Goal: Task Accomplishment & Management: Manage account settings

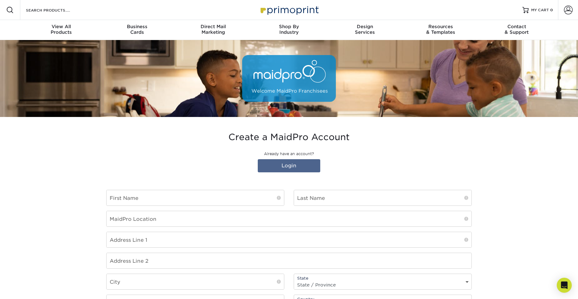
scroll to position [31, 0]
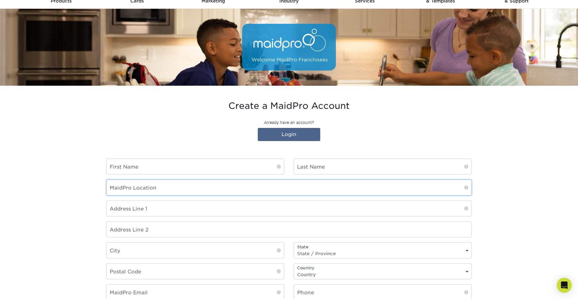
click at [212, 190] on input "text" at bounding box center [289, 187] width 365 height 15
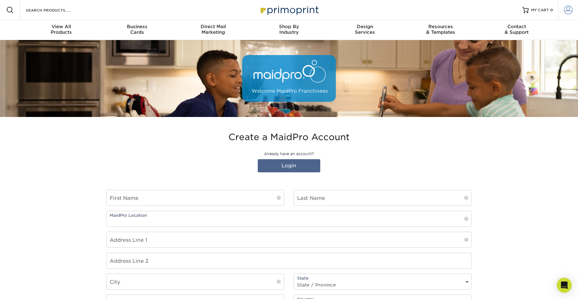
click at [564, 13] on link "Account" at bounding box center [568, 10] width 20 height 20
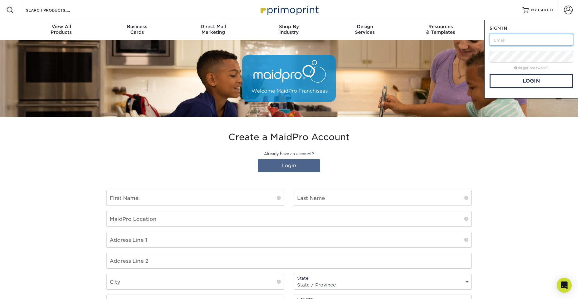
click at [507, 41] on input "text" at bounding box center [531, 40] width 83 height 12
click at [521, 68] on link "forgot password?" at bounding box center [532, 68] width 34 height 4
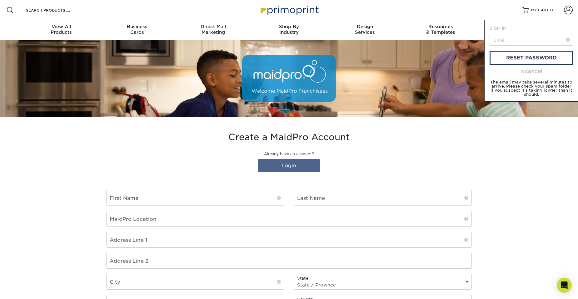
click at [516, 46] on form "SIGN IN CREATE AN ACCOUNT reset password cancel The email may take several minu…" at bounding box center [531, 60] width 83 height 71
click at [516, 41] on input "text" at bounding box center [531, 40] width 83 height 12
click at [515, 39] on input "text" at bounding box center [531, 40] width 83 height 12
drag, startPoint x: 489, startPoint y: 43, endPoint x: 504, endPoint y: 42, distance: 15.3
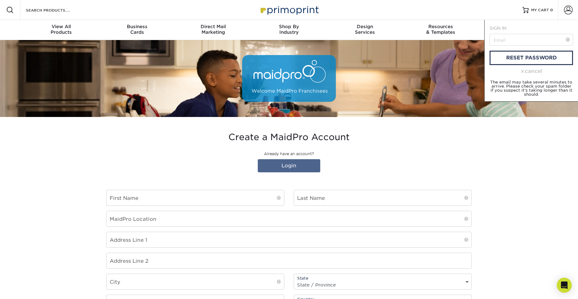
click at [490, 42] on div "SIGN IN CREATE AN ACCOUNT forgot password? All fields are required. Login OR SI…" at bounding box center [532, 61] width 94 height 82
click at [504, 42] on input "text" at bounding box center [531, 40] width 83 height 12
click at [508, 42] on input "text" at bounding box center [531, 40] width 83 height 12
paste input "[EMAIL_ADDRESS][DOMAIN_NAME]"
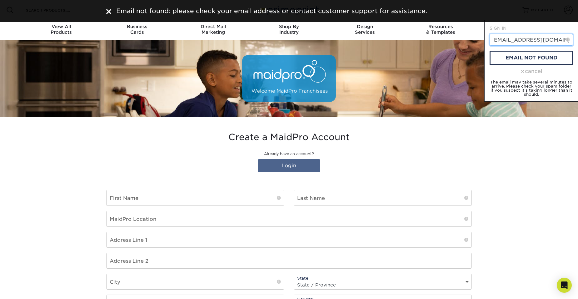
type input "[EMAIL_ADDRESS][DOMAIN_NAME]"
click at [527, 70] on div "cancel" at bounding box center [531, 72] width 83 height 8
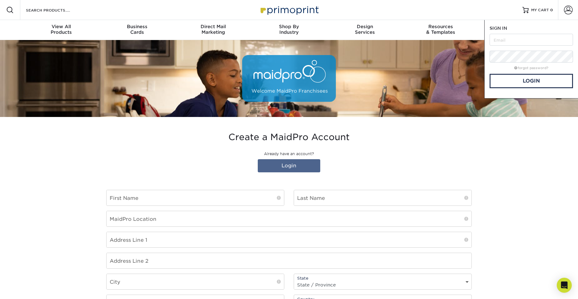
click at [542, 165] on section "Create a MaidPro Account Already have an account? Login First Name Last Name Ma…" at bounding box center [289, 268] width 578 height 302
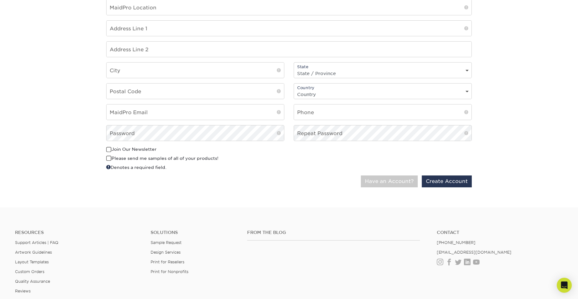
scroll to position [250, 0]
